Goal: Communication & Community: Answer question/provide support

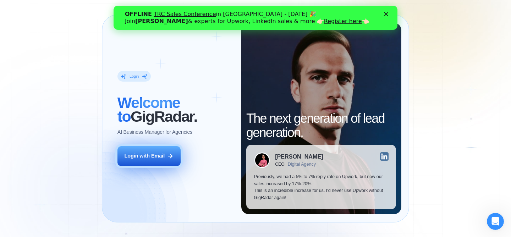
click at [163, 154] on div "Login with Email" at bounding box center [144, 156] width 40 height 7
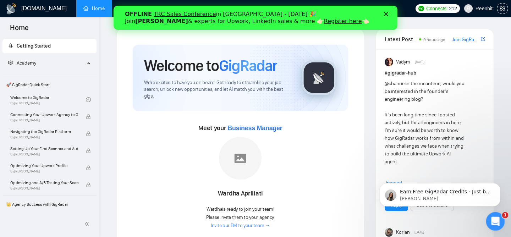
click at [497, 222] on icon "Відкрити програму для спілкування Intercom" at bounding box center [495, 221] width 12 height 12
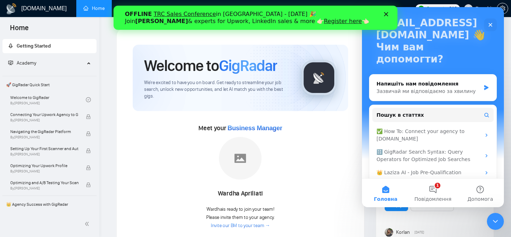
scroll to position [61, 0]
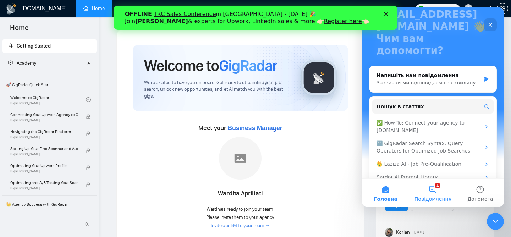
click at [435, 190] on button "1 Повідомлення" at bounding box center [432, 193] width 47 height 28
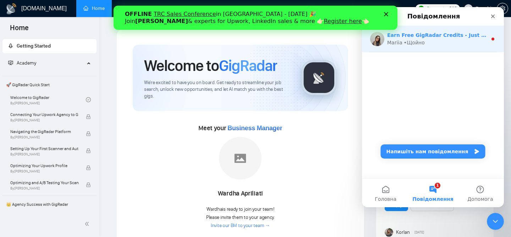
click at [454, 40] on div "Mariia • Щойно" at bounding box center [437, 42] width 100 height 7
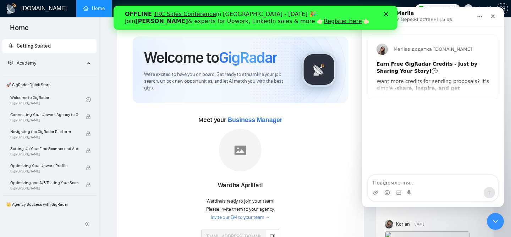
scroll to position [0, 0]
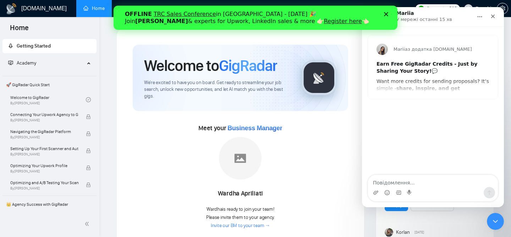
click at [343, 151] on div "Meet your Business Manager Wardha Apriliati Wardha is ready to join your team! …" at bounding box center [241, 190] width 216 height 137
click at [496, 16] on icon "Закрити" at bounding box center [493, 16] width 6 height 6
